Goal: Task Accomplishment & Management: Use online tool/utility

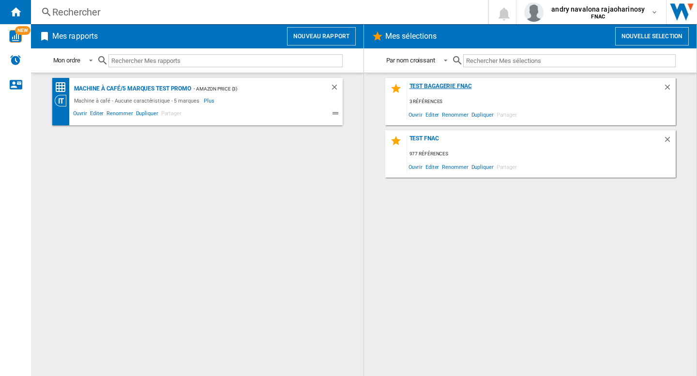
click at [433, 84] on div "test bagagerie FNAC" at bounding box center [535, 89] width 256 height 13
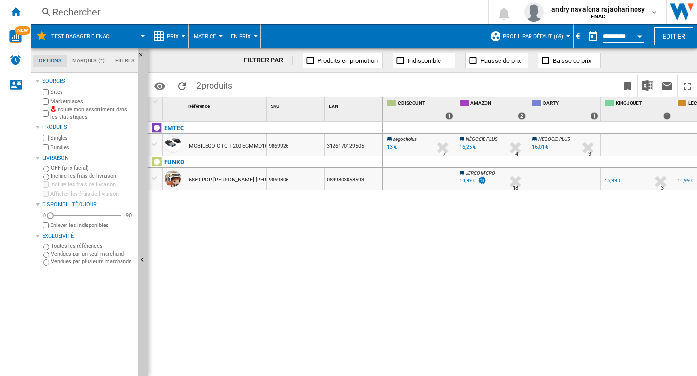
click at [574, 36] on div "€" at bounding box center [579, 36] width 10 height 12
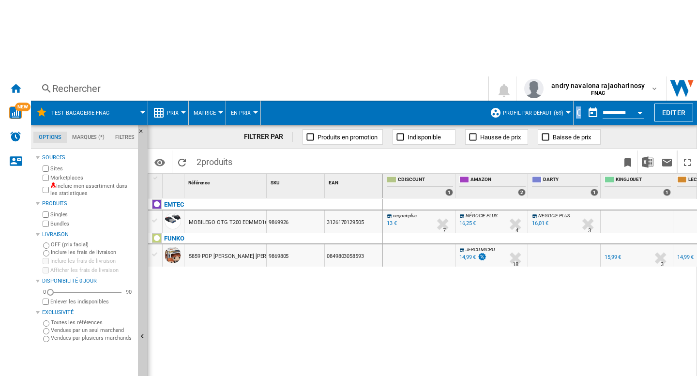
click at [574, 106] on div "€" at bounding box center [579, 112] width 10 height 12
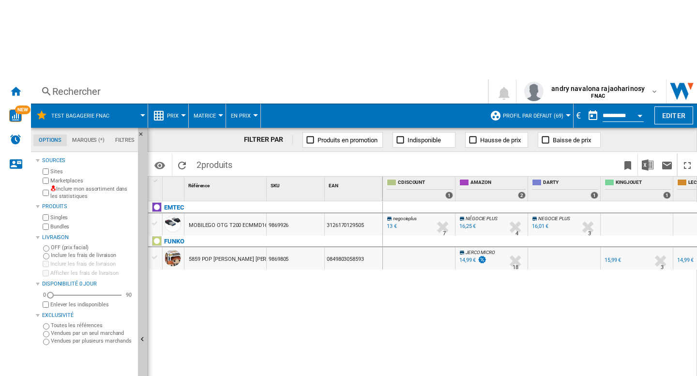
click at [281, 269] on div "EMTEC MOBILEGO OTG T200 ECMMD16GT203 NOIR 16GO 9869926 3126170129505 FUNKO 5859…" at bounding box center [265, 325] width 235 height 249
click at [625, 84] on span "andry navalona rajaoharinosy" at bounding box center [597, 89] width 93 height 10
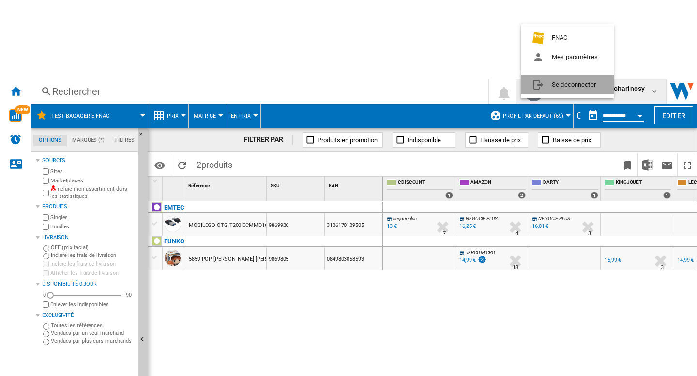
click at [576, 88] on button "Se déconnecter" at bounding box center [567, 84] width 93 height 19
